Goal: Information Seeking & Learning: Learn about a topic

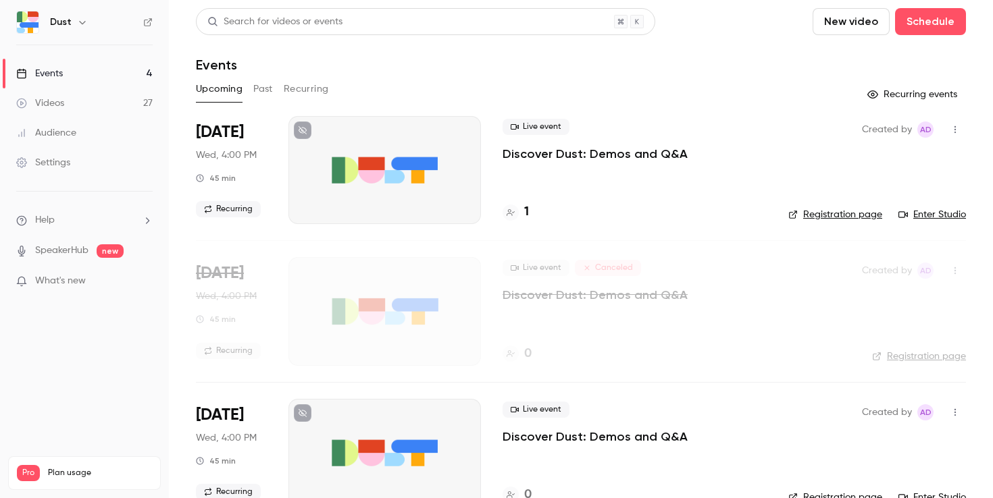
click at [304, 83] on button "Recurring" at bounding box center [306, 89] width 45 height 22
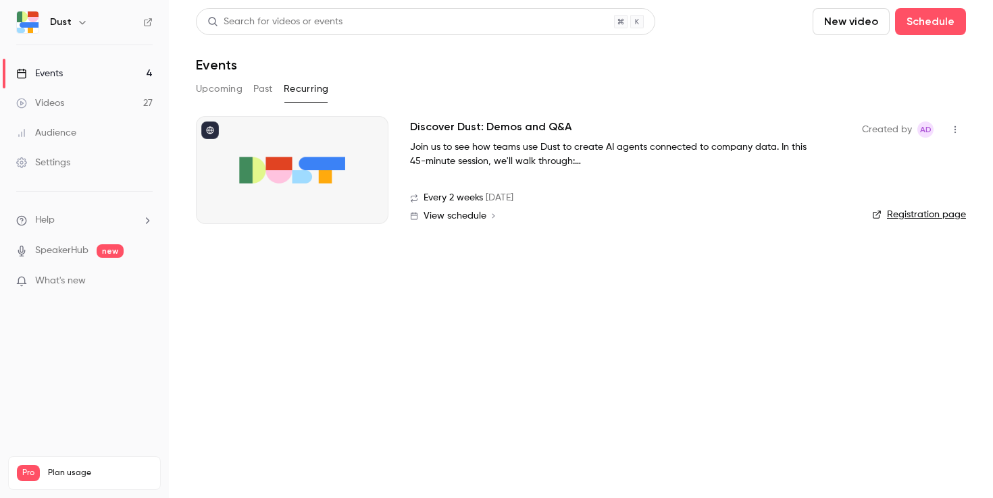
click at [259, 82] on button "Past" at bounding box center [263, 89] width 20 height 22
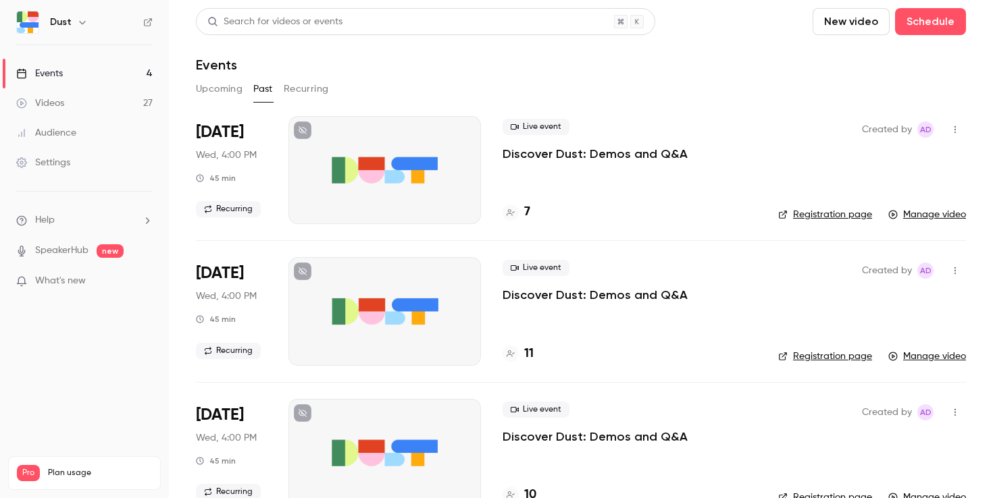
click at [556, 157] on p "Discover Dust: Demos and Q&A" at bounding box center [594, 154] width 185 height 16
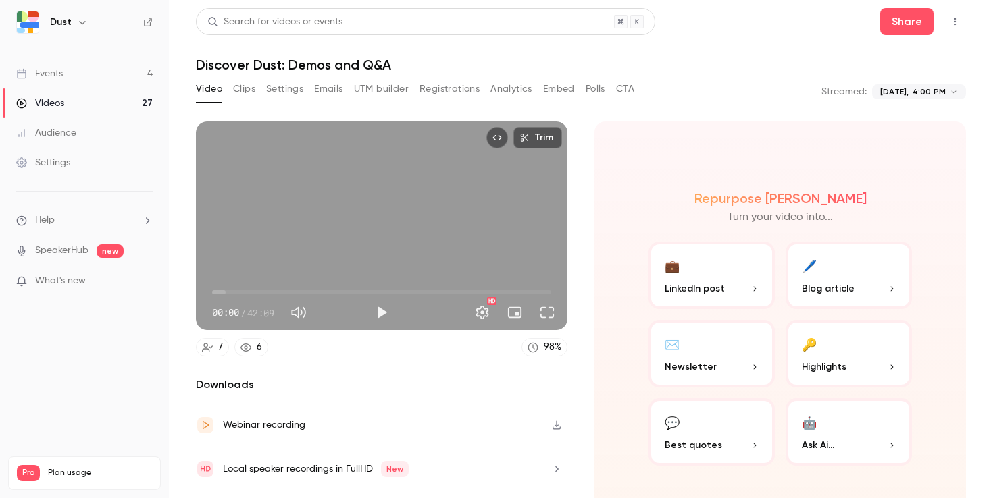
scroll to position [36, 0]
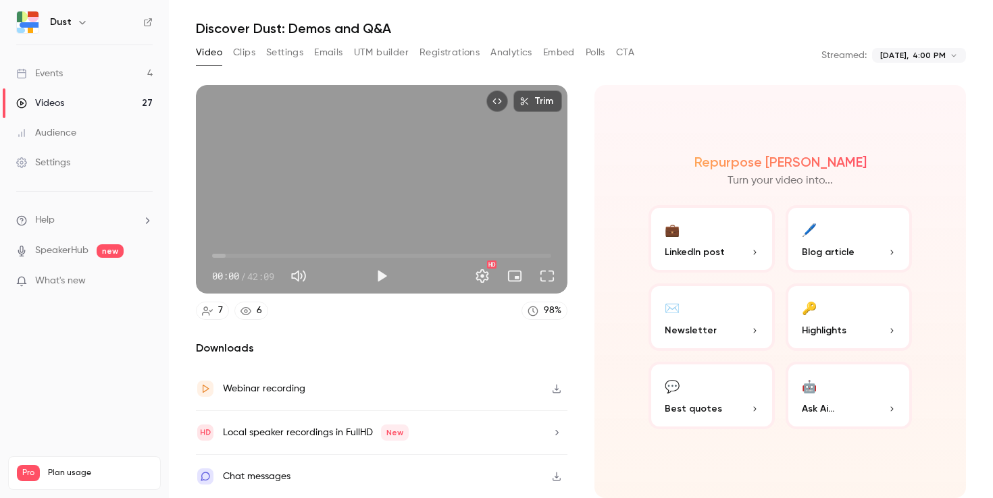
click at [447, 394] on div "Webinar recording" at bounding box center [381, 389] width 371 height 44
